Goal: Navigation & Orientation: Find specific page/section

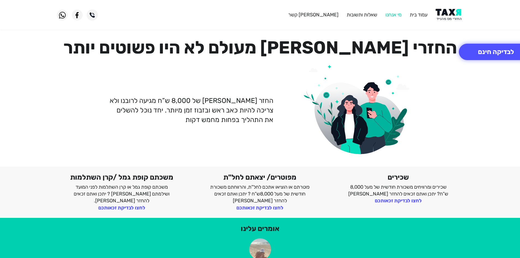
click at [388, 15] on link "מי אנחנו" at bounding box center [393, 15] width 16 height 6
